Goal: Information Seeking & Learning: Check status

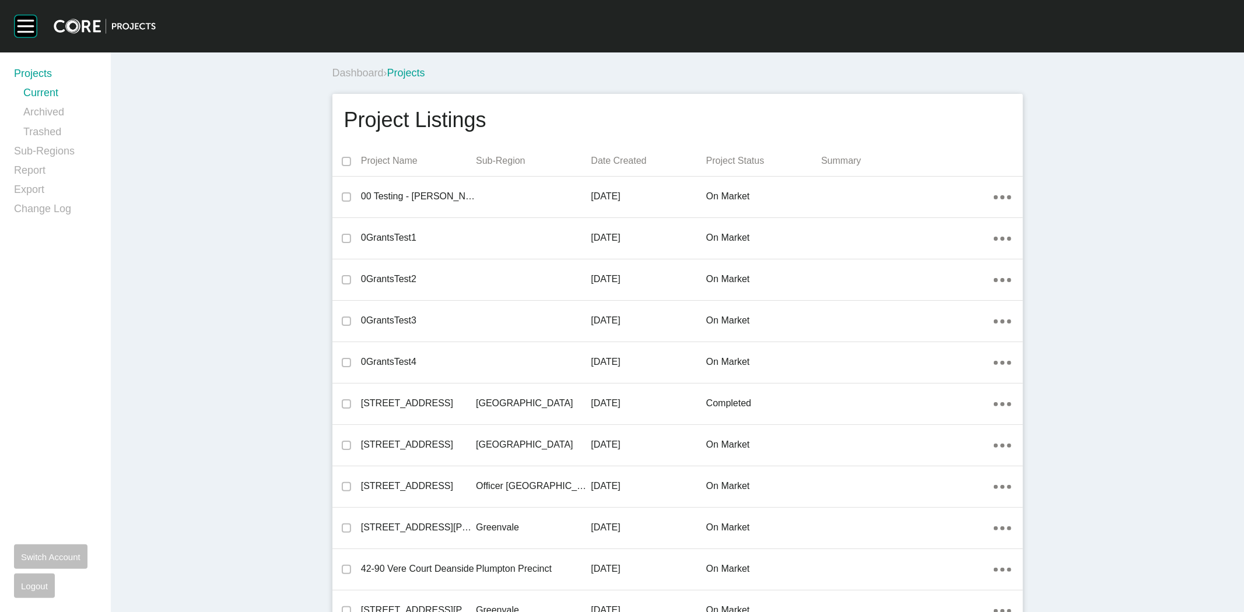
click at [10, 170] on div "Projects Current Archived Trashed Sub-Regions Report Export Change Log Switch A…" at bounding box center [55, 332] width 111 height 560
click at [25, 170] on link "Report" at bounding box center [55, 172] width 83 height 19
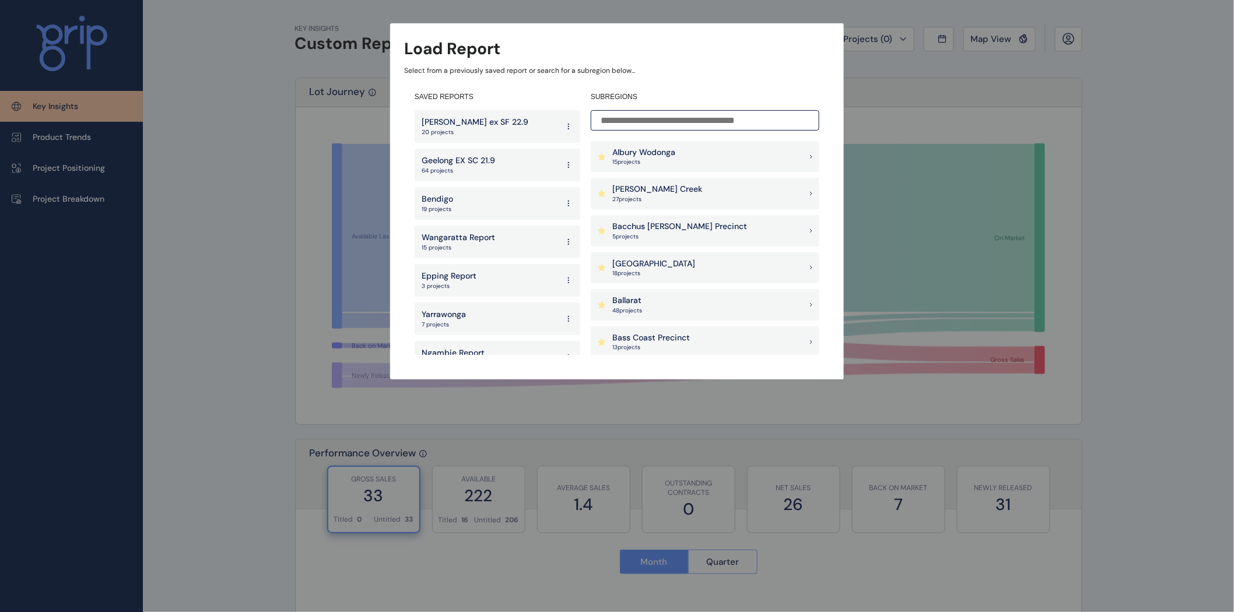
click at [647, 197] on p "27 project s" at bounding box center [657, 199] width 90 height 8
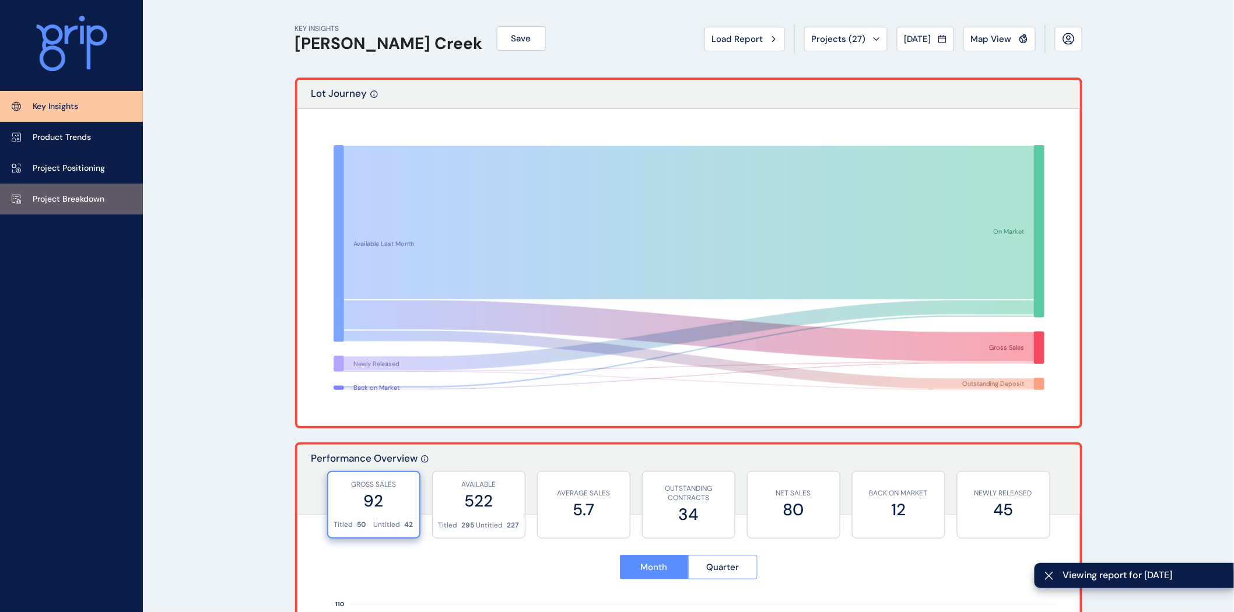
click at [89, 199] on p "Project Breakdown" at bounding box center [69, 200] width 72 height 12
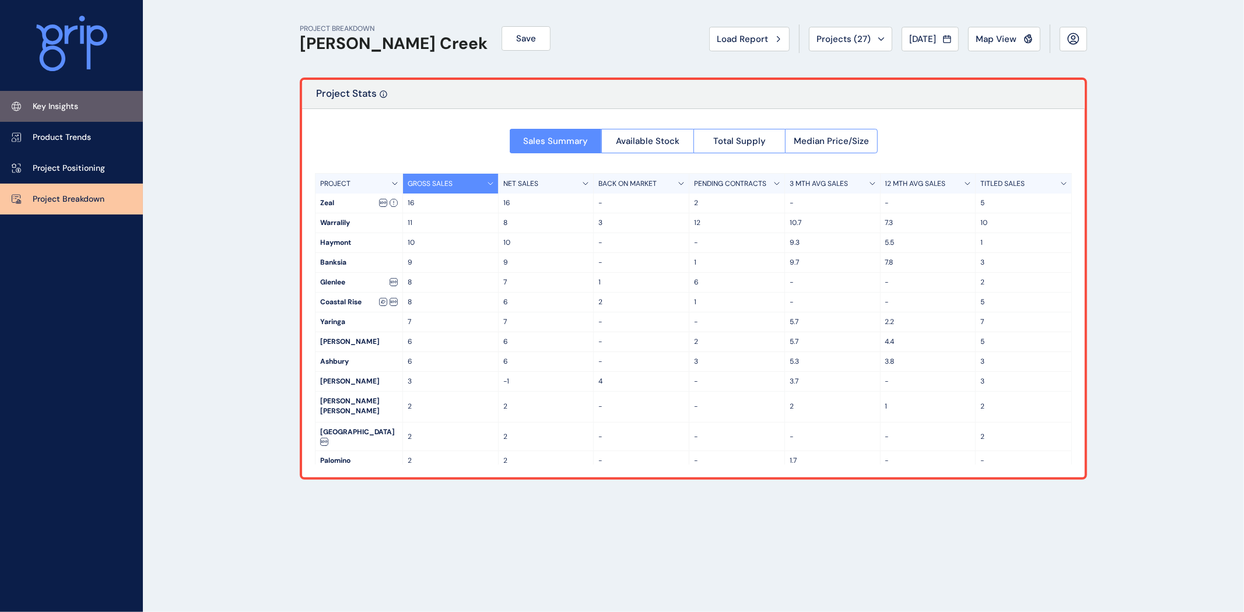
click at [66, 103] on p "Key Insights" at bounding box center [55, 107] width 45 height 12
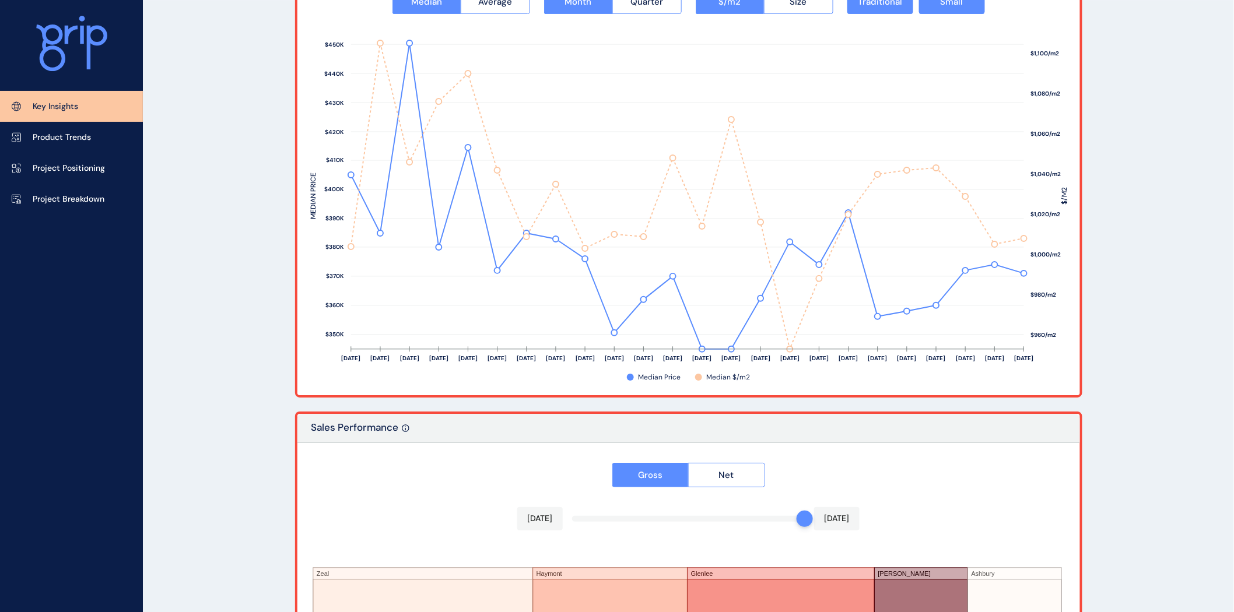
scroll to position [1856, 0]
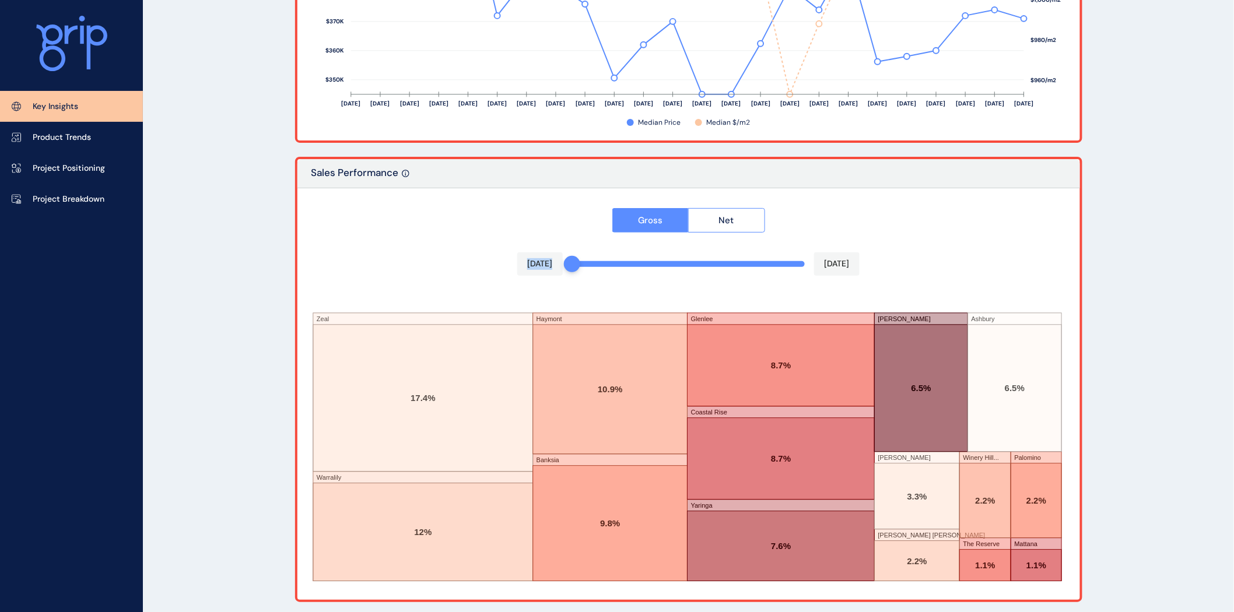
drag, startPoint x: 802, startPoint y: 261, endPoint x: 532, endPoint y: 277, distance: 269.9
click at [532, 277] on div "Gross Net Oct 2024 Sep 2025 Zeal Warralily Haymont Banksia Glenlee Coastal Rise…" at bounding box center [688, 394] width 783 height 412
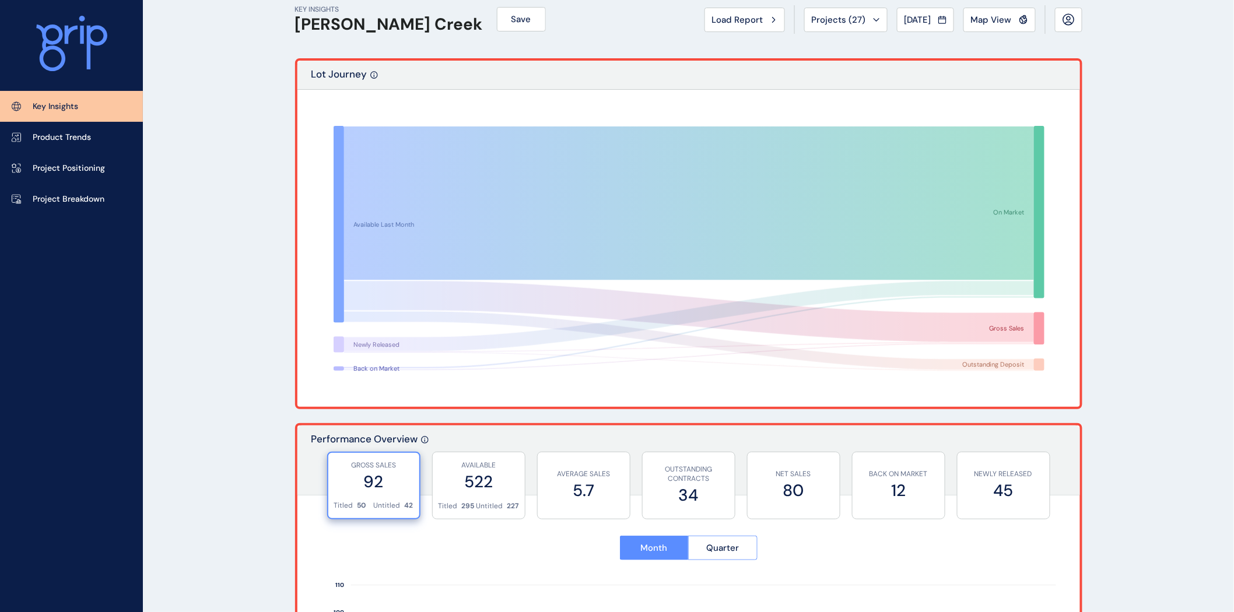
scroll to position [0, 0]
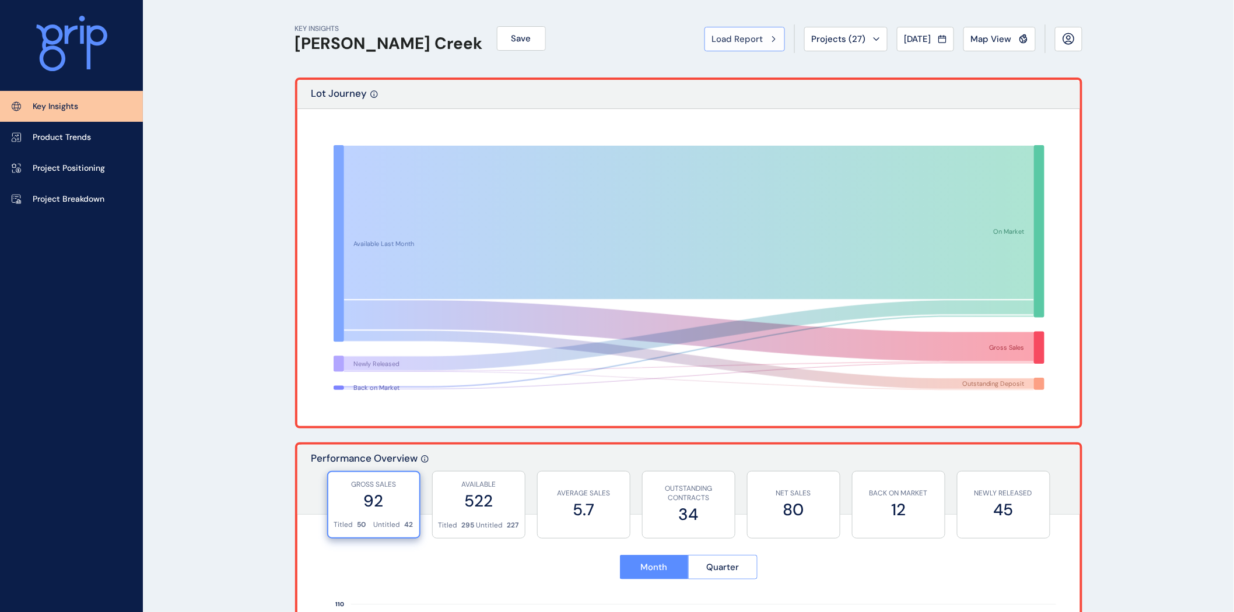
click at [741, 41] on span "Load Report" at bounding box center [737, 39] width 51 height 12
